Goal: Task Accomplishment & Management: Use online tool/utility

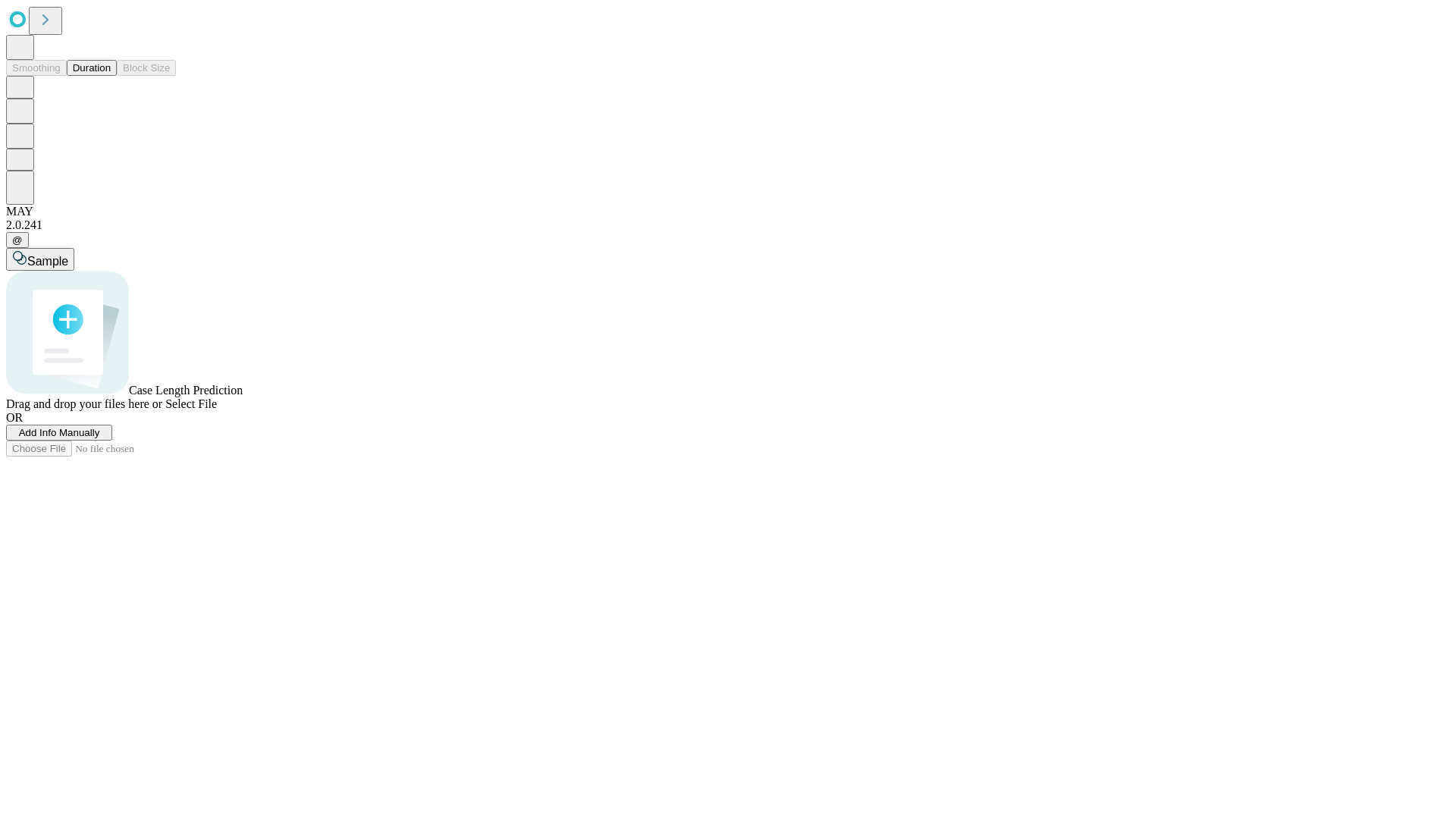
click at [111, 76] on button "Duration" at bounding box center [91, 67] width 50 height 16
click at [101, 438] on span "Add Info Manually" at bounding box center [60, 433] width 81 height 11
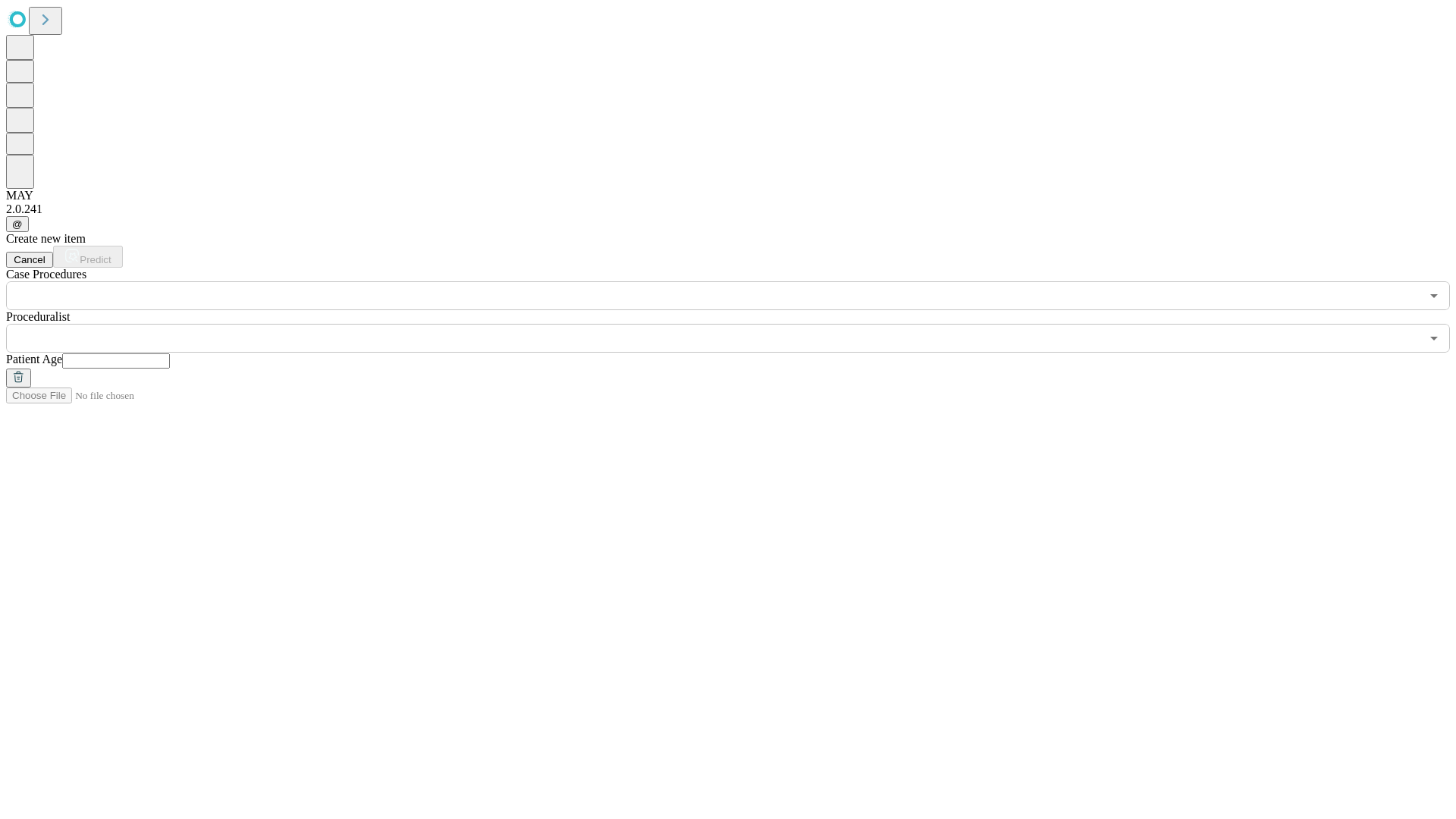
click at [170, 353] on input "text" at bounding box center [115, 361] width 108 height 15
type input "**"
click at [739, 324] on input "text" at bounding box center [713, 338] width 1414 height 29
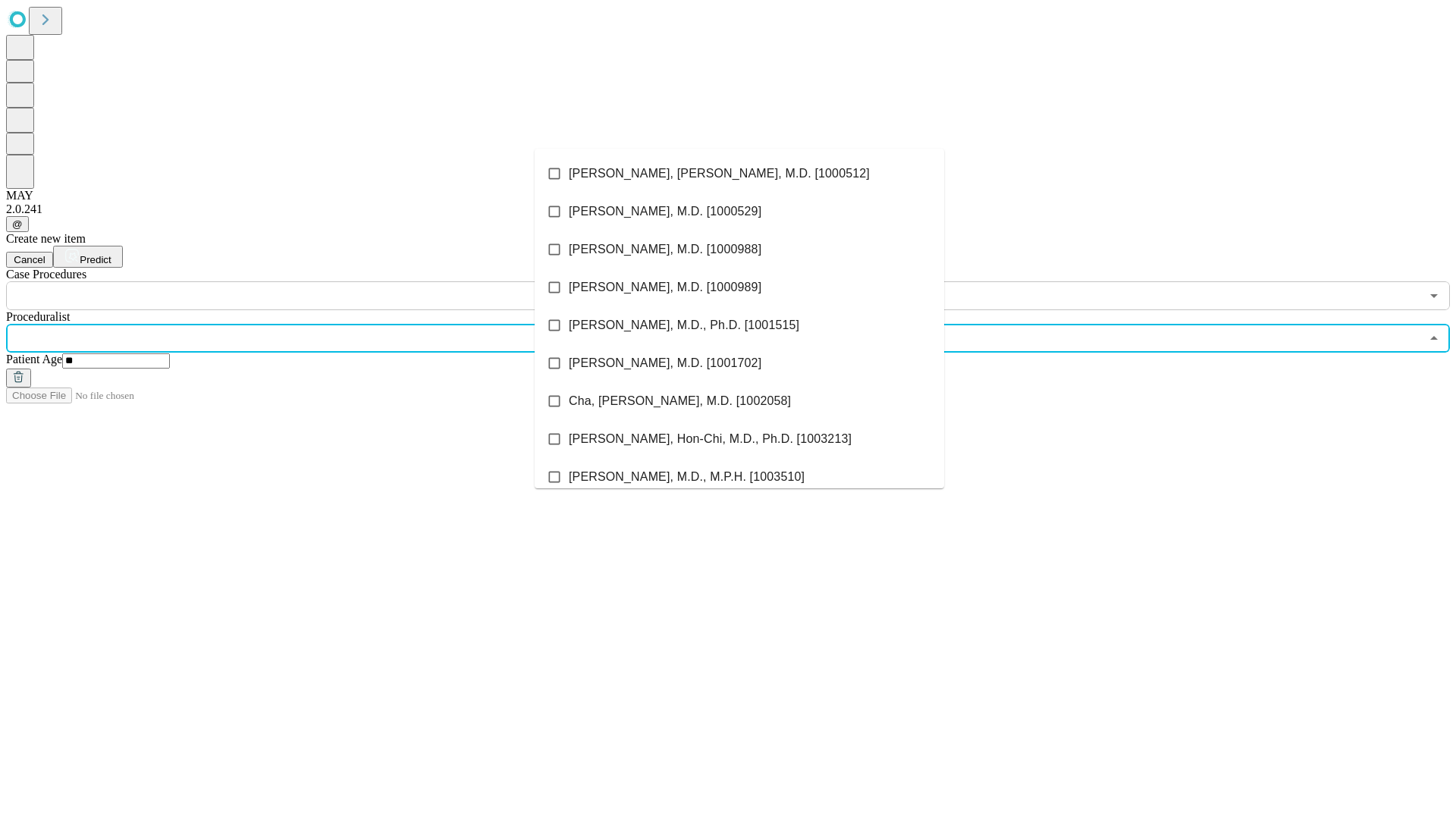
click at [740, 173] on li "[PERSON_NAME], [PERSON_NAME], M.D. [1000512]" at bounding box center [740, 173] width 410 height 38
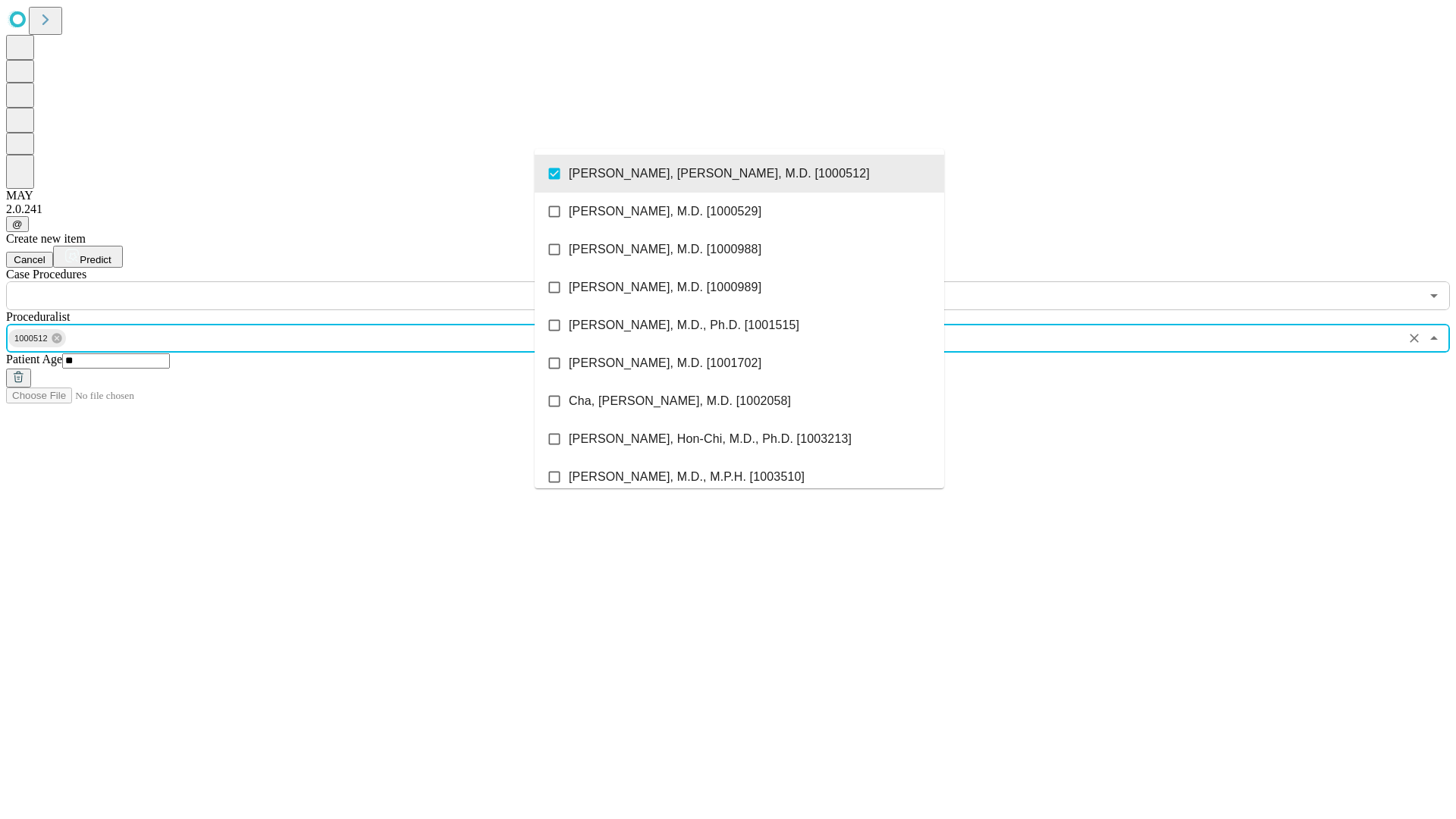
click at [318, 281] on input "text" at bounding box center [713, 295] width 1414 height 29
